Goal: Information Seeking & Learning: Learn about a topic

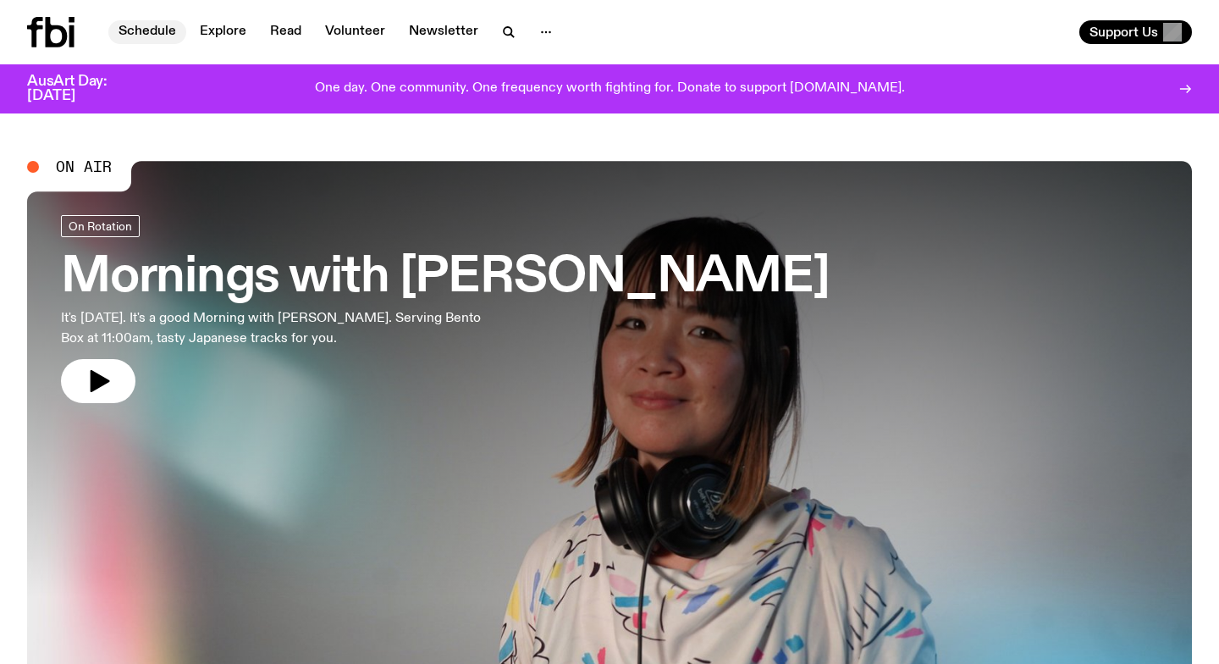
click at [147, 29] on link "Schedule" at bounding box center [147, 32] width 78 height 24
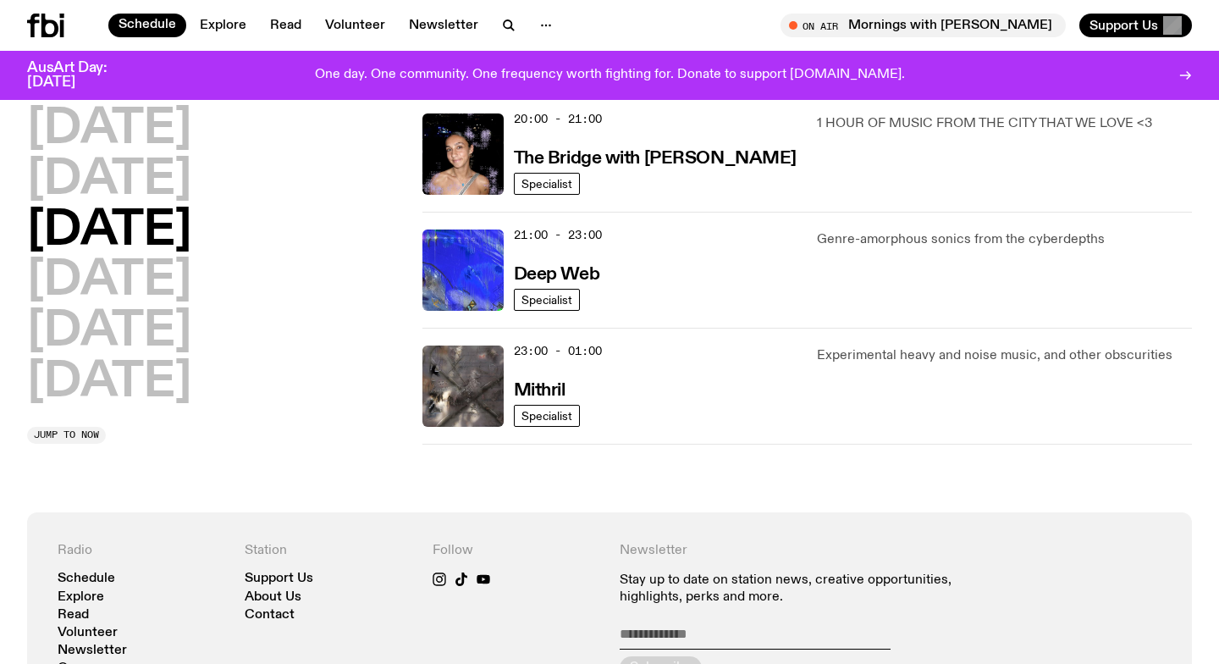
scroll to position [763, 0]
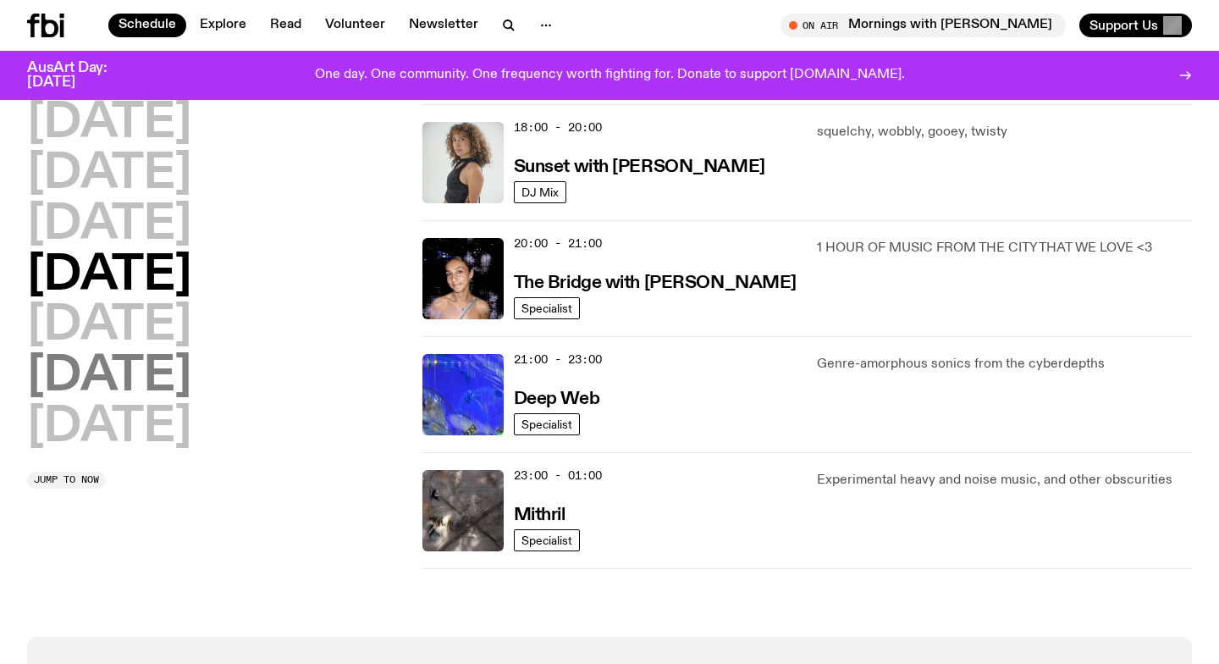
click at [103, 372] on h2 "[DATE]" at bounding box center [109, 376] width 164 height 47
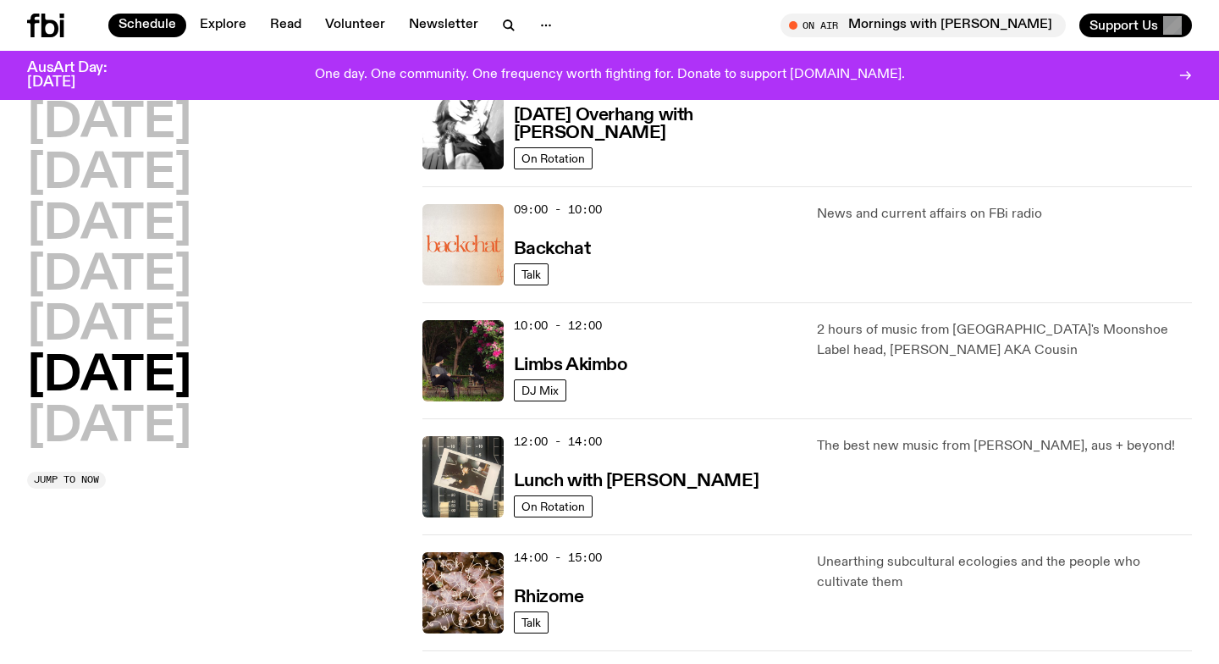
scroll to position [311, 0]
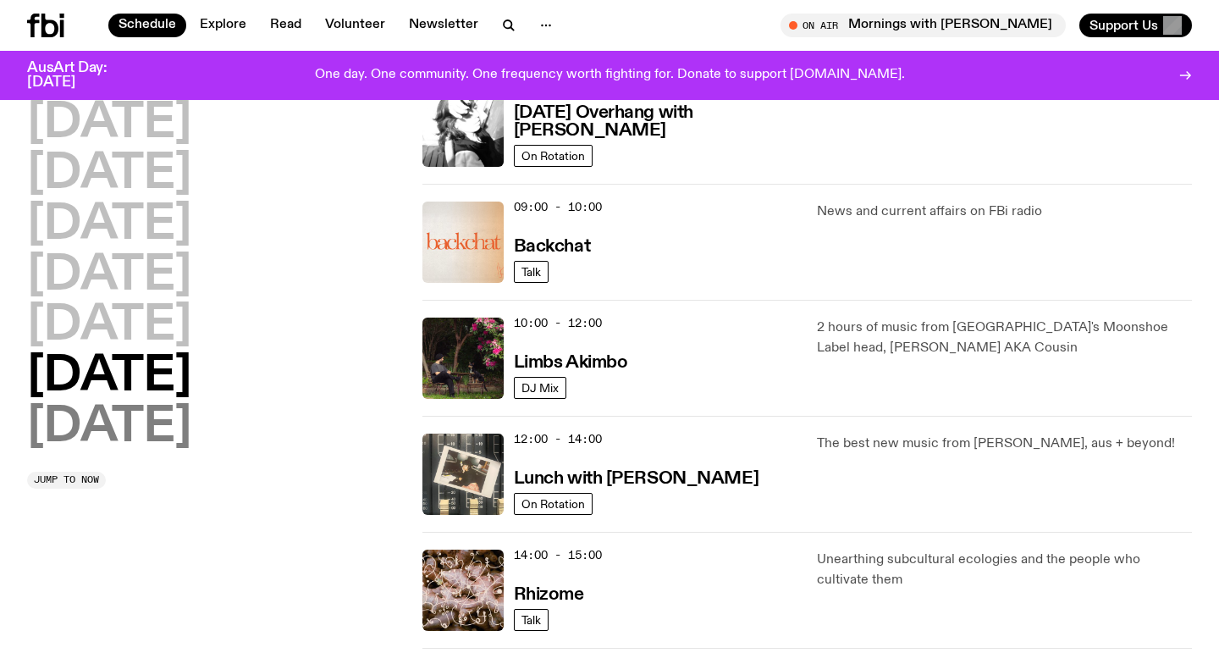
click at [140, 424] on h2 "[DATE]" at bounding box center [109, 427] width 164 height 47
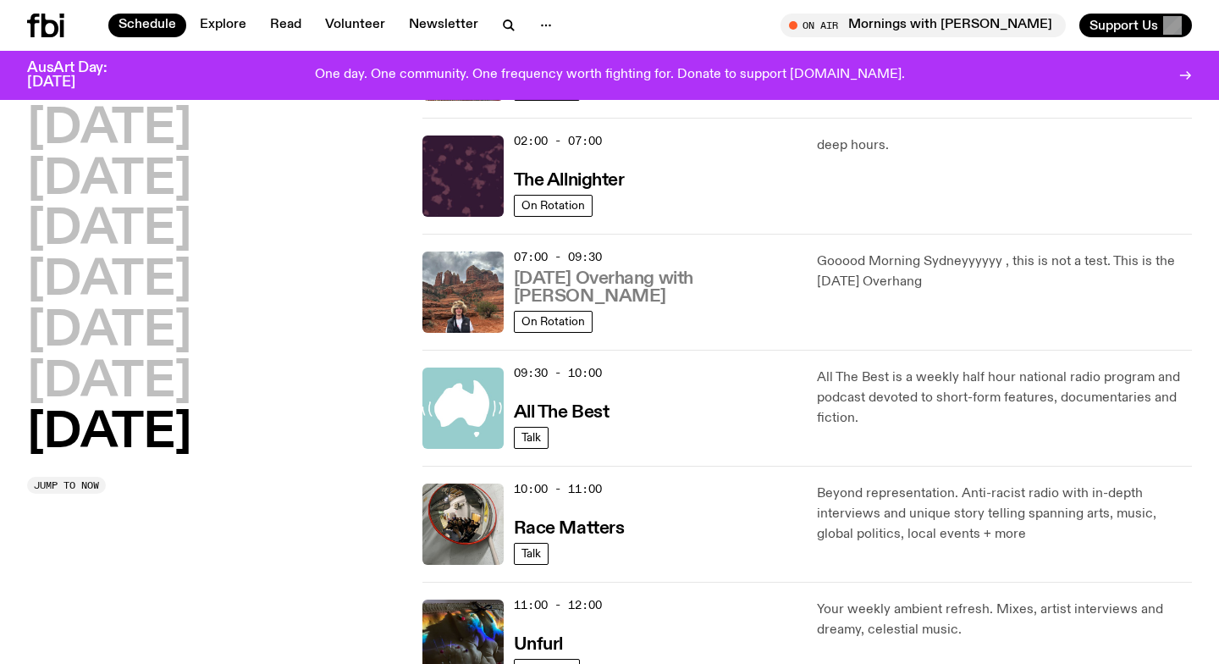
scroll to position [189, 0]
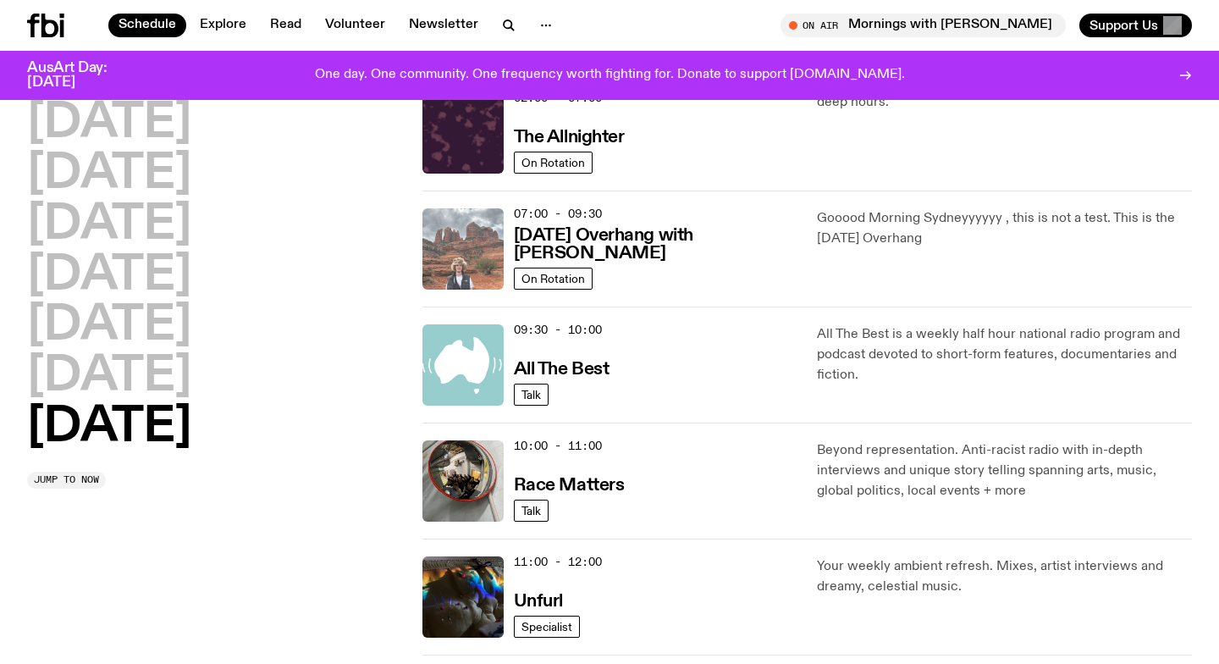
click at [462, 261] on img at bounding box center [462, 248] width 81 height 81
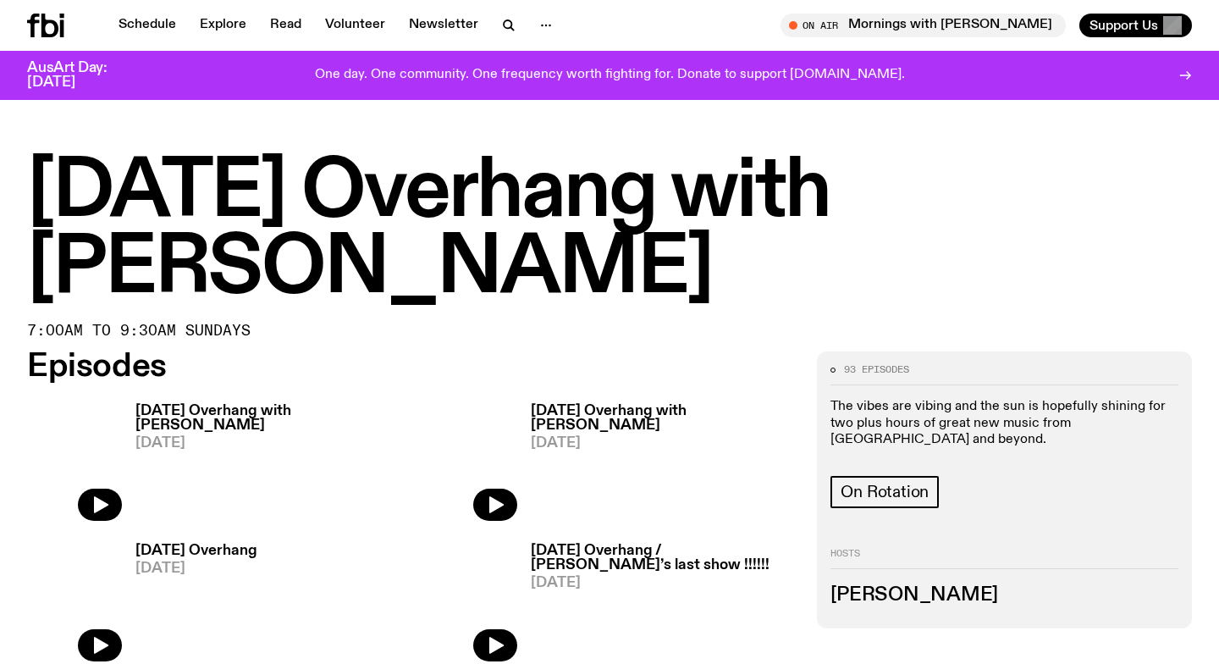
scroll to position [439, 0]
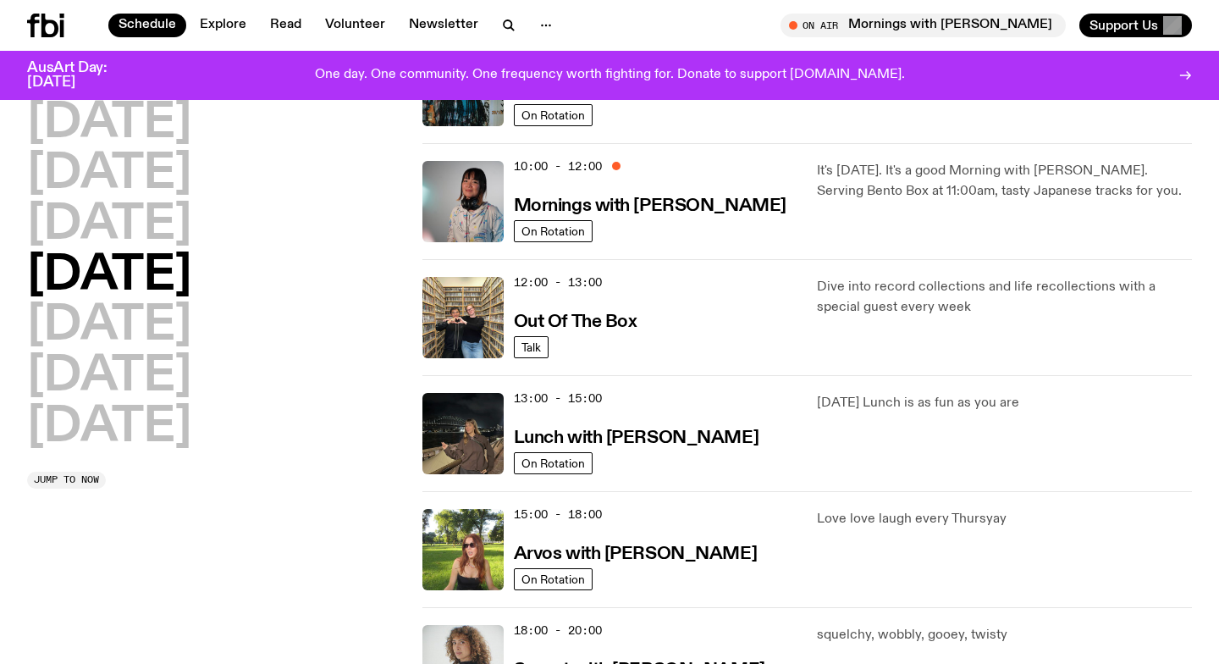
scroll to position [189, 0]
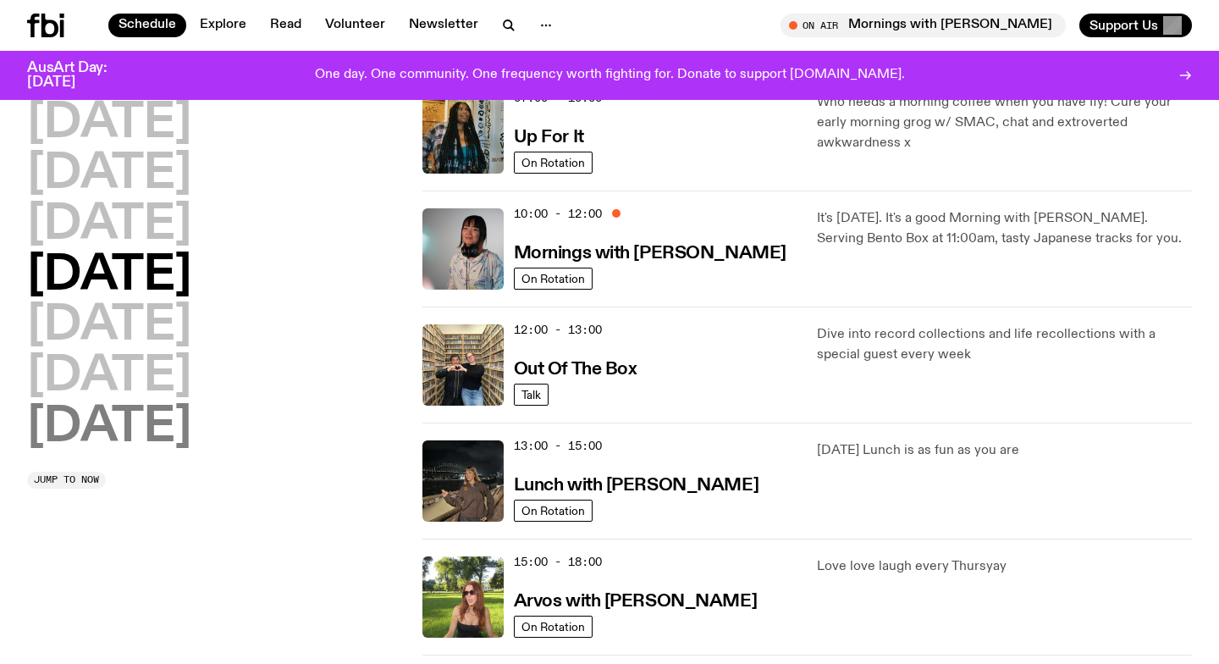
click at [92, 416] on h2 "[DATE]" at bounding box center [109, 427] width 164 height 47
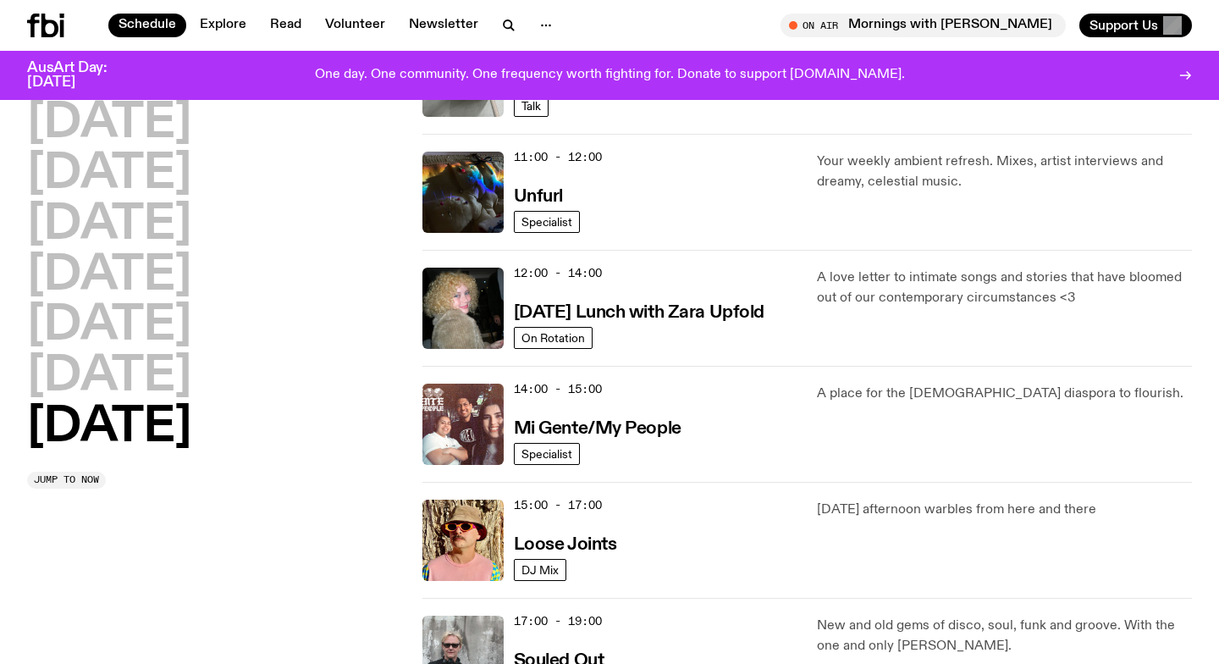
scroll to position [609, 0]
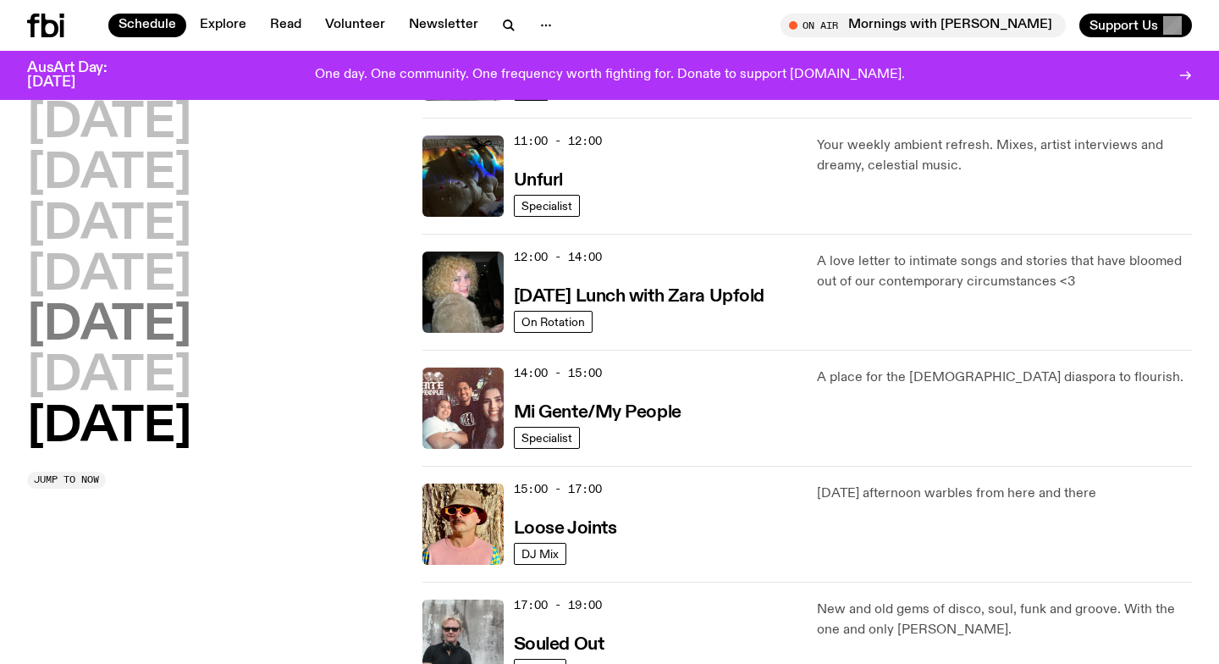
click at [117, 333] on h2 "[DATE]" at bounding box center [109, 325] width 164 height 47
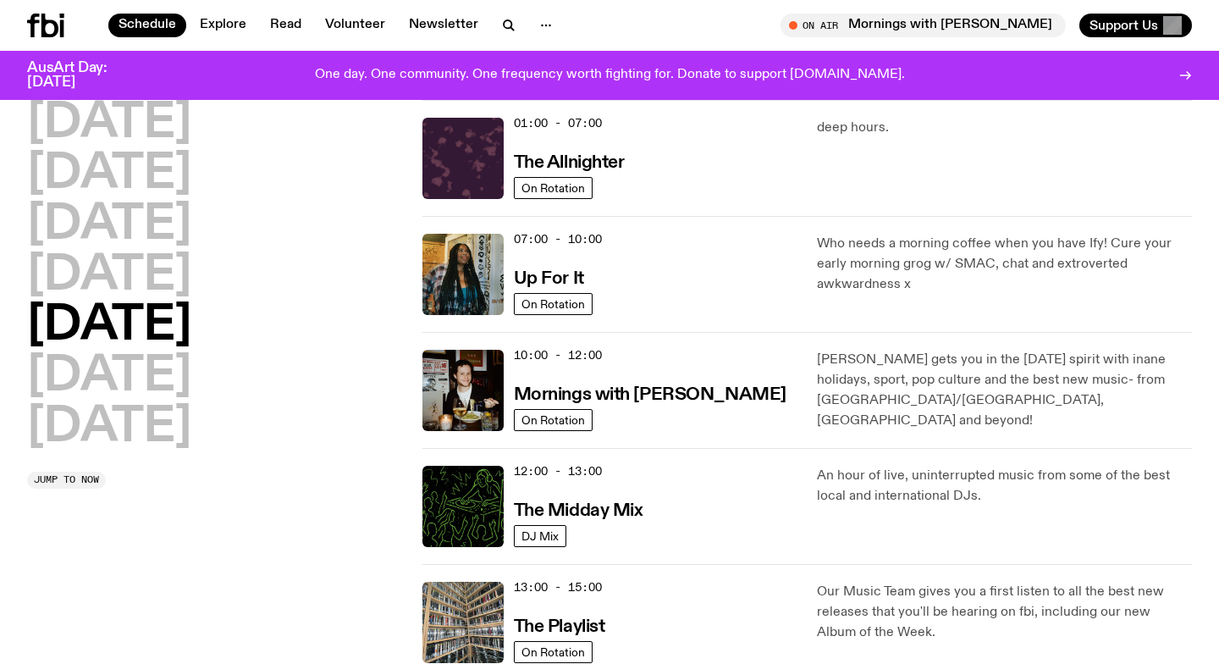
scroll to position [47, 0]
click at [127, 271] on h2 "[DATE]" at bounding box center [109, 275] width 164 height 47
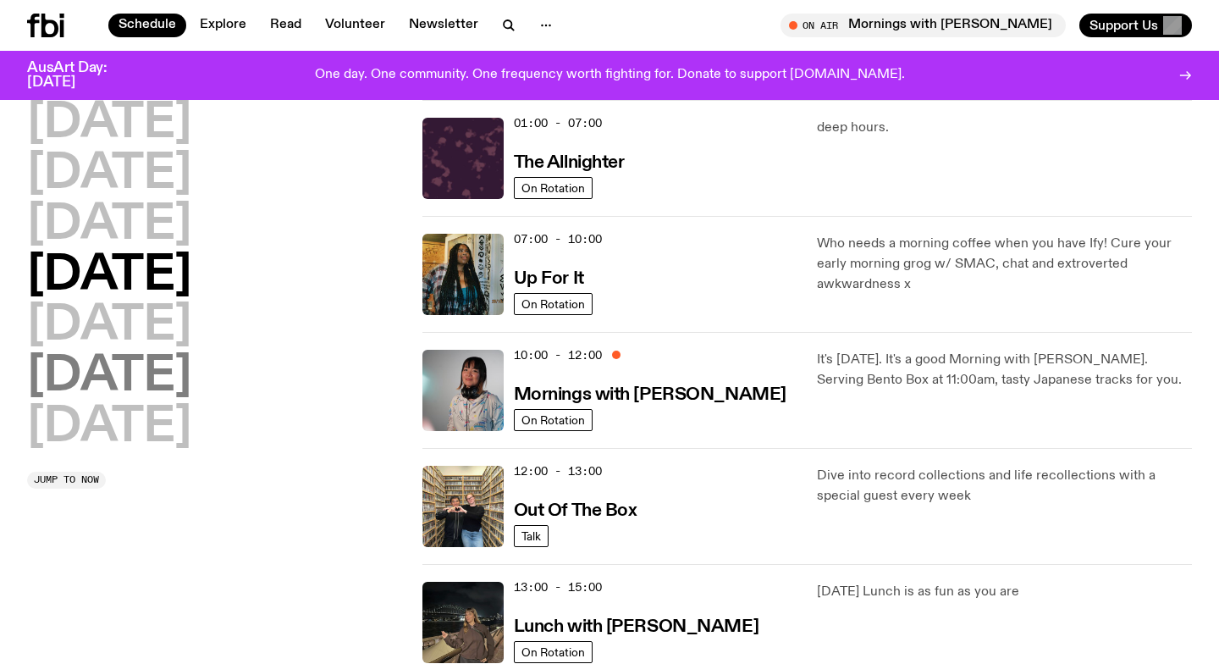
click at [132, 376] on h2 "[DATE]" at bounding box center [109, 376] width 164 height 47
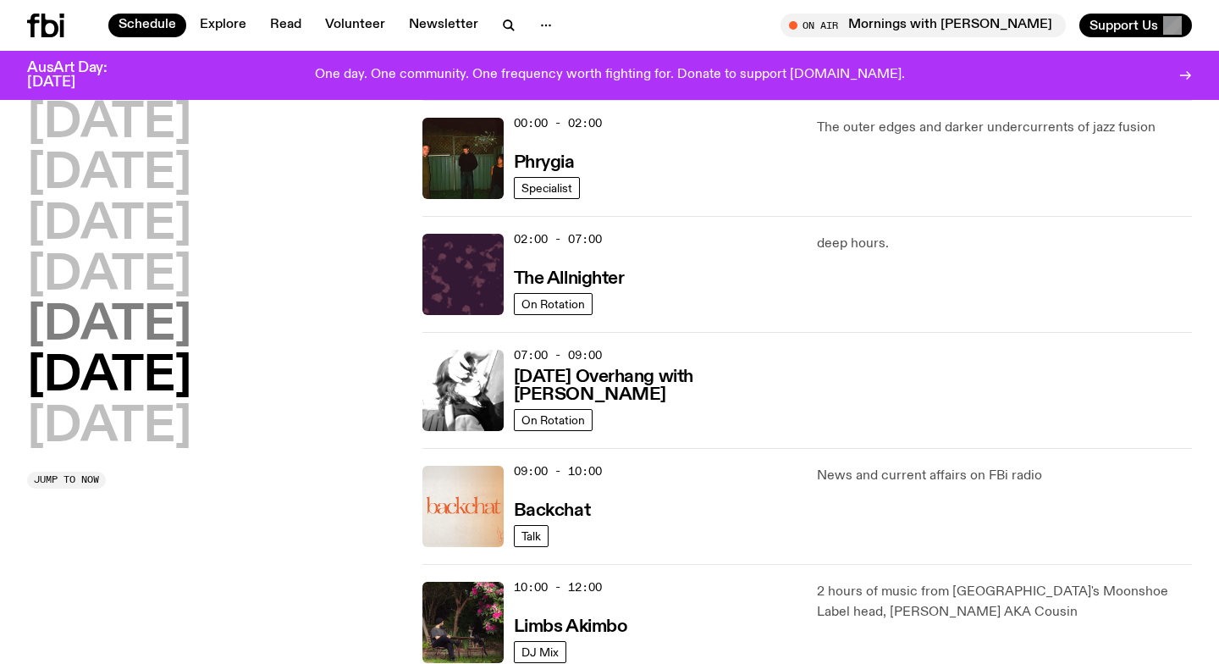
click at [124, 336] on h2 "[DATE]" at bounding box center [109, 325] width 164 height 47
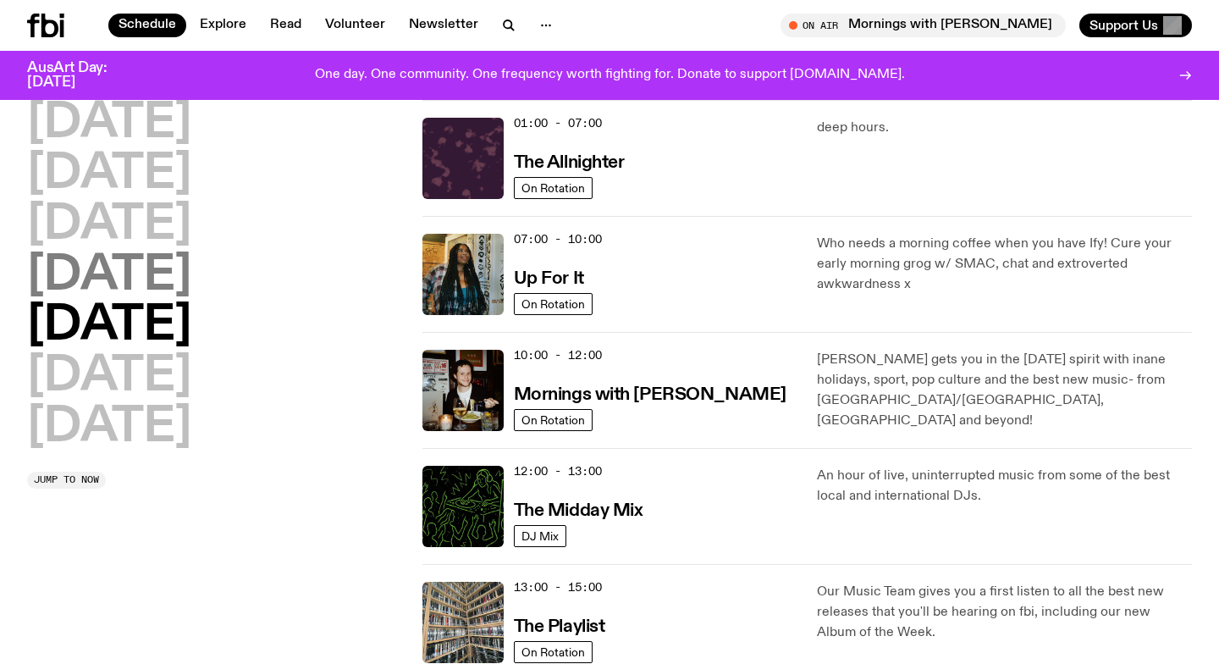
scroll to position [0, 0]
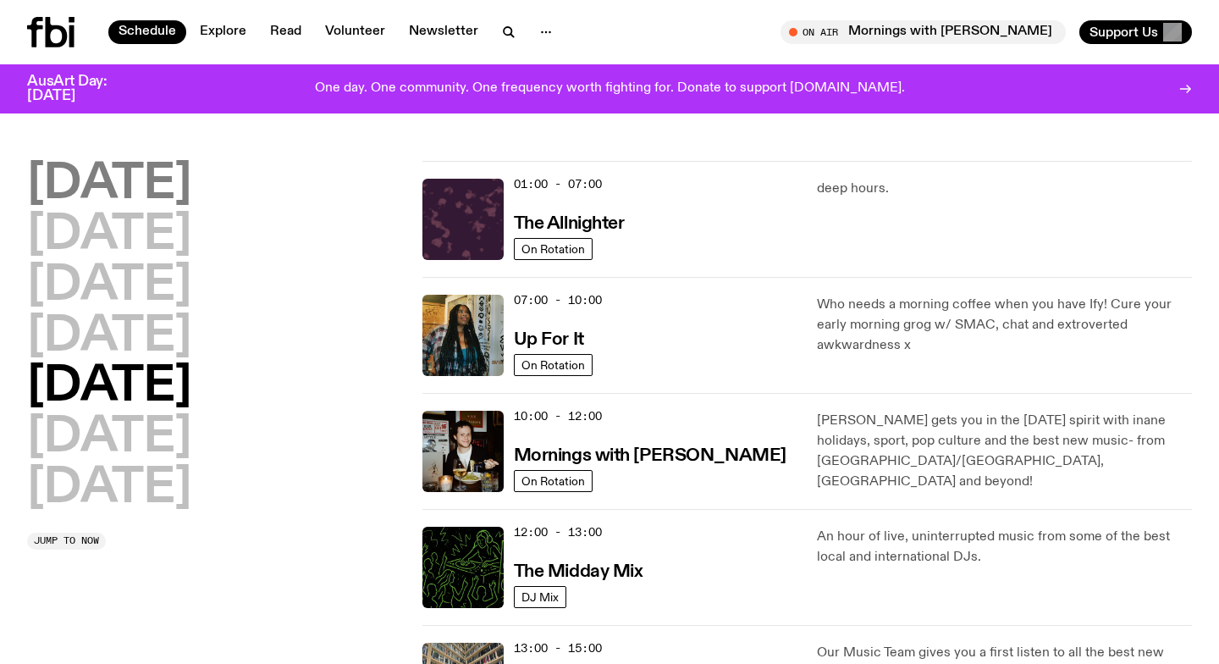
click at [122, 191] on h2 "[DATE]" at bounding box center [109, 184] width 164 height 47
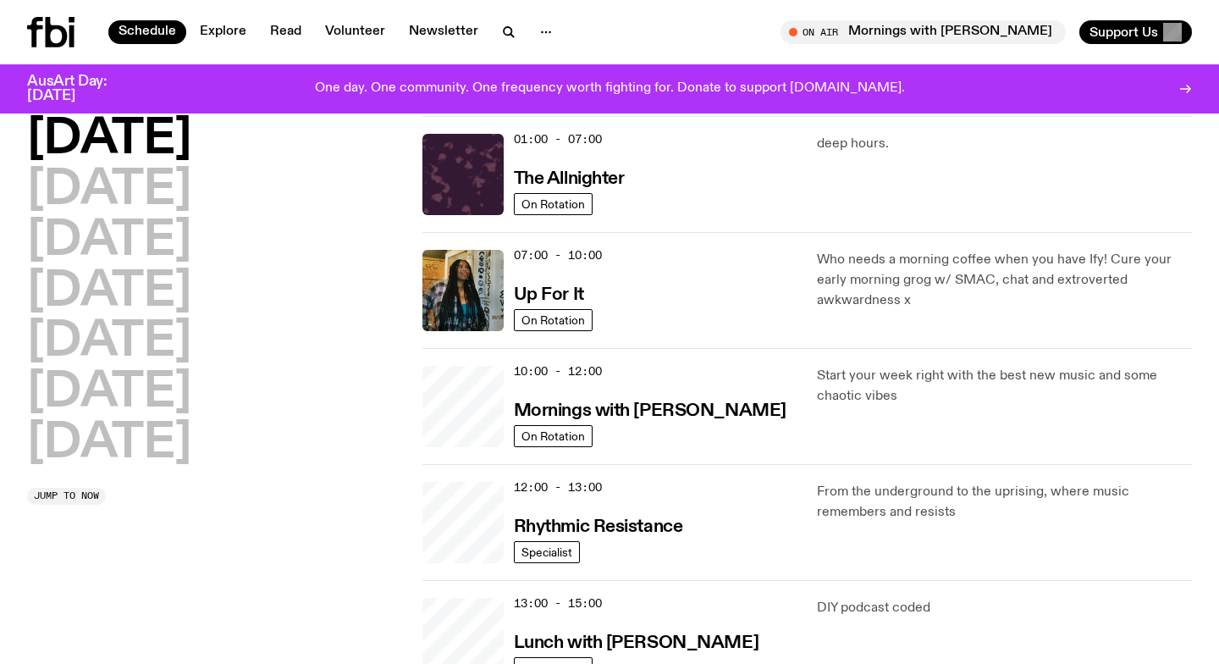
scroll to position [47, 0]
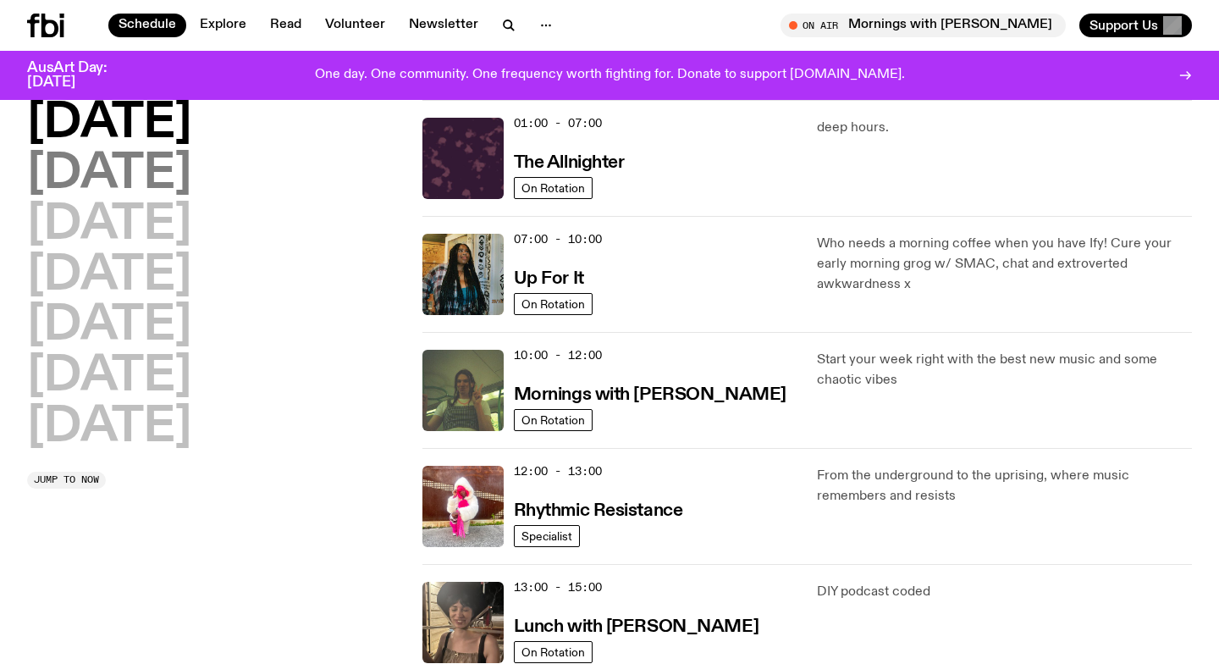
click at [107, 151] on h2 "[DATE]" at bounding box center [109, 174] width 164 height 47
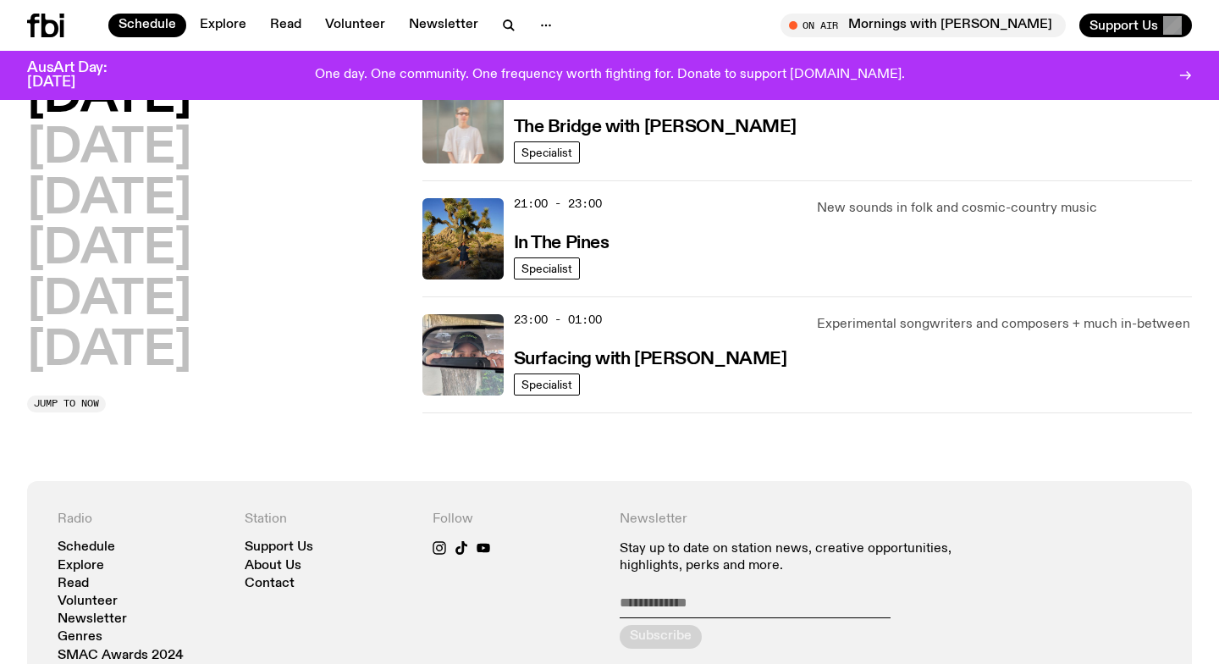
scroll to position [0, 0]
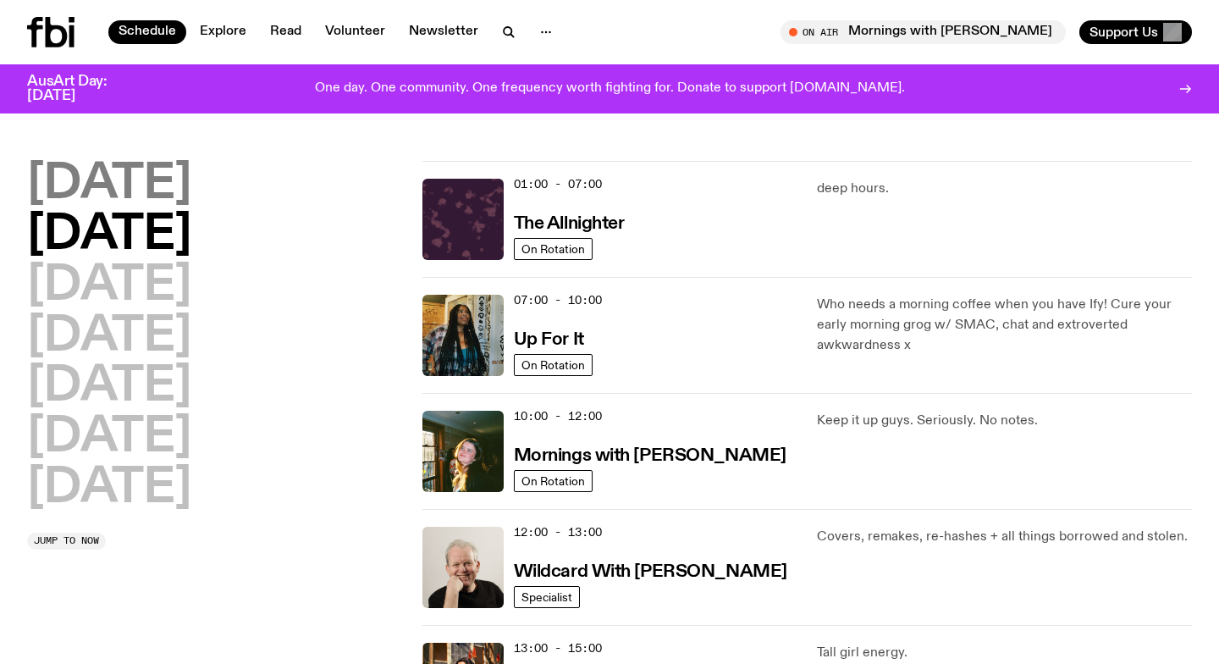
click at [141, 189] on h2 "[DATE]" at bounding box center [109, 184] width 164 height 47
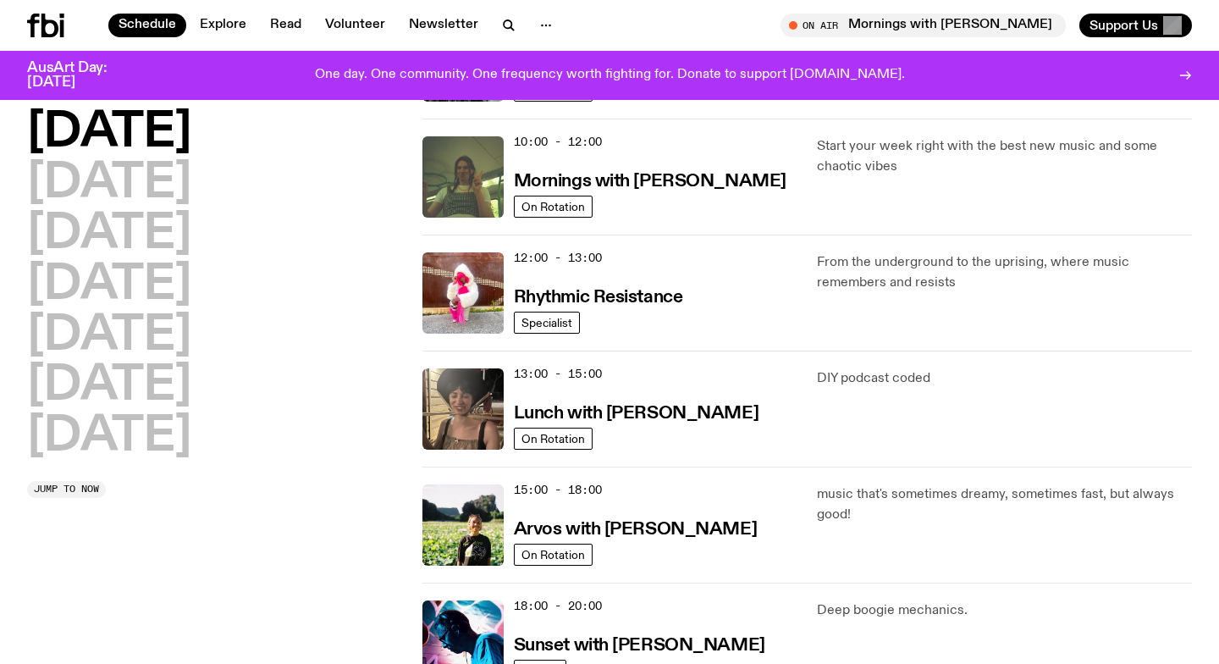
scroll to position [275, 0]
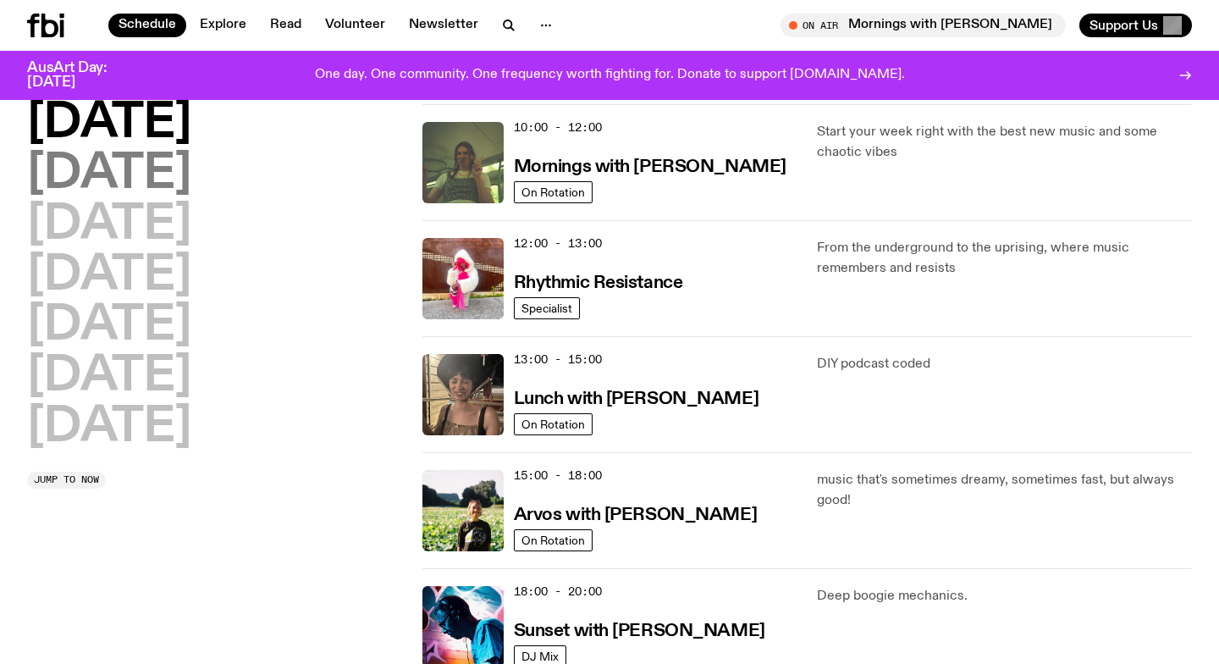
click at [112, 185] on h2 "[DATE]" at bounding box center [109, 174] width 164 height 47
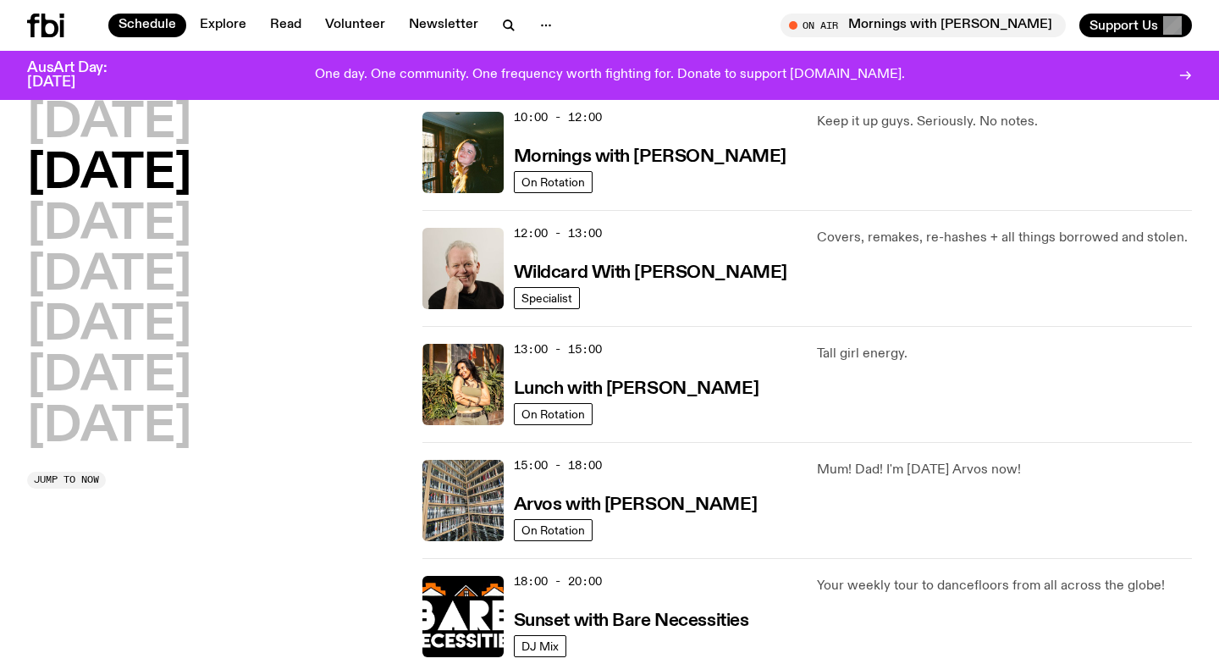
scroll to position [279, 0]
